Goal: Communication & Community: Answer question/provide support

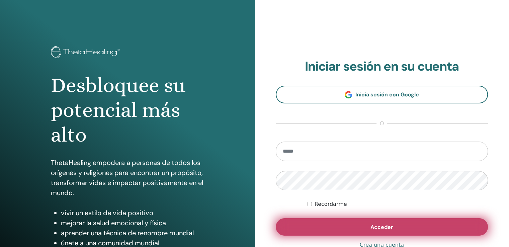
type input "**********"
click at [361, 227] on button "Acceder" at bounding box center [382, 226] width 212 height 17
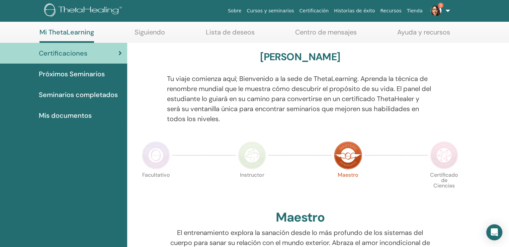
scroll to position [33, 0]
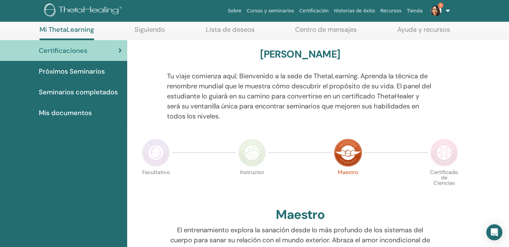
click at [435, 156] on img at bounding box center [444, 152] width 28 height 28
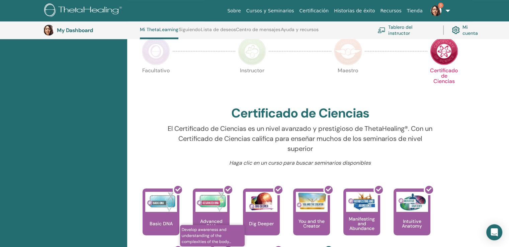
scroll to position [151, 0]
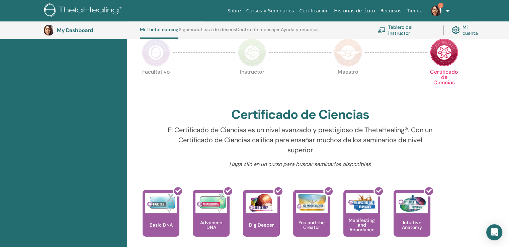
click at [390, 30] on link "Tablero del instructor" at bounding box center [406, 30] width 58 height 15
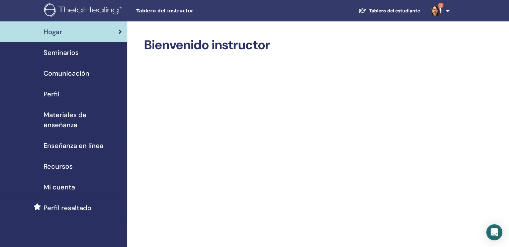
click at [441, 12] on img at bounding box center [435, 10] width 11 height 11
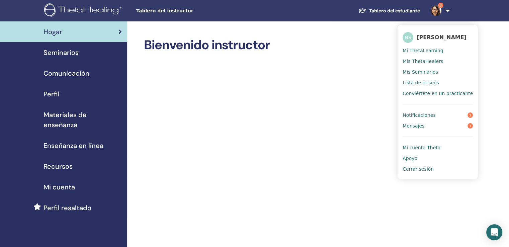
click at [449, 115] on link "Notificaciones 2" at bounding box center [437, 115] width 70 height 11
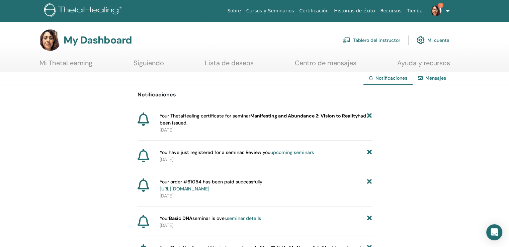
click at [144, 118] on icon at bounding box center [143, 118] width 12 height 13
click at [166, 121] on span "Your ThetaHealing certificate for seminar Manifesting and Abundance 2: Vision t…" at bounding box center [263, 119] width 207 height 14
click at [439, 14] on img at bounding box center [435, 10] width 11 height 11
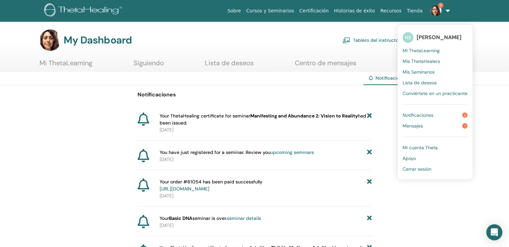
click at [436, 125] on link "Mensajes 1" at bounding box center [434, 125] width 65 height 11
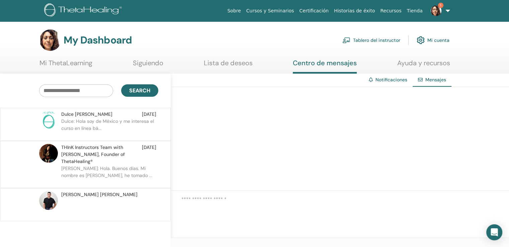
click at [123, 129] on p "Dulce: Hola soy de México y me interesa el curso en línea bá..." at bounding box center [109, 128] width 97 height 20
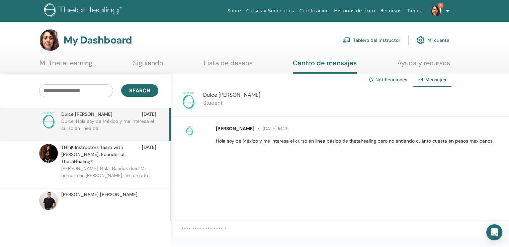
click at [433, 5] on link "1" at bounding box center [438, 10] width 27 height 21
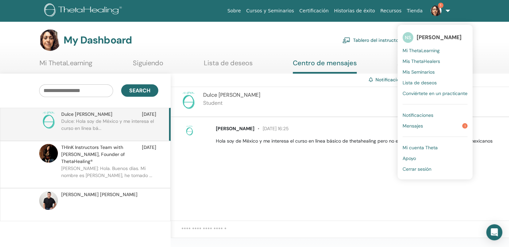
click at [430, 125] on link "Mensajes 1" at bounding box center [434, 125] width 65 height 11
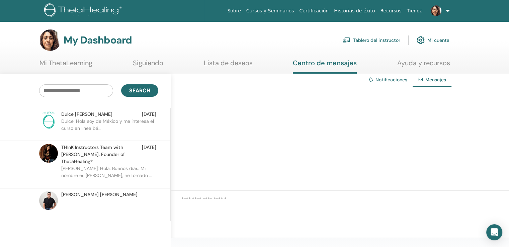
click at [372, 192] on div at bounding box center [340, 203] width 338 height 24
click at [273, 197] on textarea at bounding box center [344, 202] width 327 height 15
